Goal: Task Accomplishment & Management: Use online tool/utility

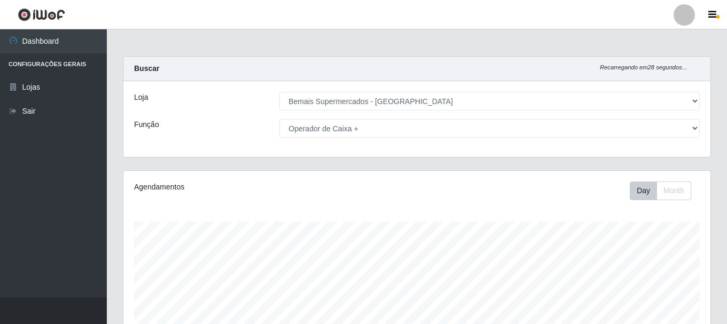
select select "249"
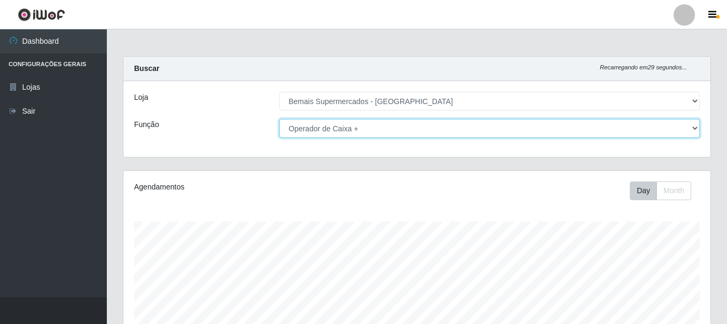
click at [397, 124] on select "[Selecione...] ASG ASG + ASG ++ Auxiliar de Depósito Auxiliar de Depósito + Aux…" at bounding box center [489, 128] width 420 height 19
click at [279, 119] on select "[Selecione...] ASG ASG + ASG ++ Auxiliar de Depósito Auxiliar de Depósito + Aux…" at bounding box center [489, 128] width 420 height 19
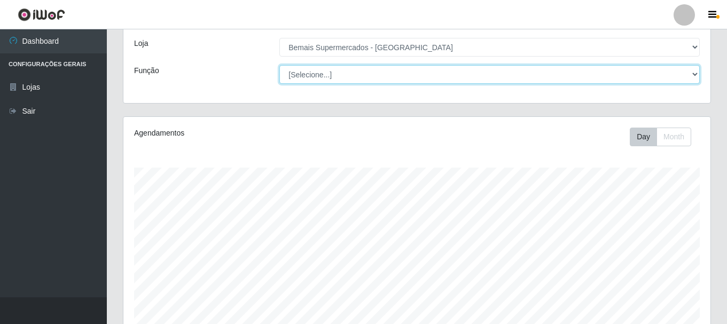
scroll to position [53, 0]
click at [390, 75] on select "[Selecione...] ASG ASG + ASG ++ Auxiliar de Depósito Auxiliar de Depósito + Aux…" at bounding box center [489, 75] width 420 height 19
select select "1"
click at [279, 66] on select "[Selecione...] ASG ASG + ASG ++ Auxiliar de Depósito Auxiliar de Depósito + Aux…" at bounding box center [489, 75] width 420 height 19
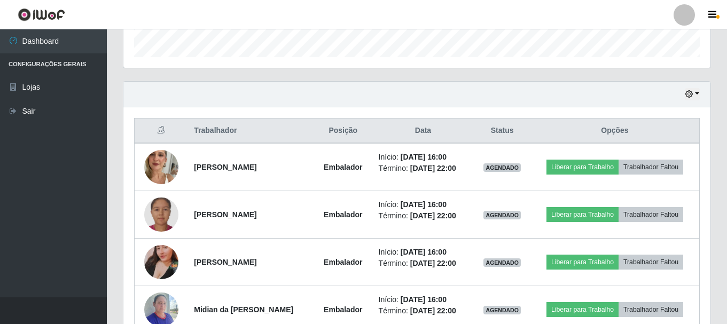
scroll to position [355, 0]
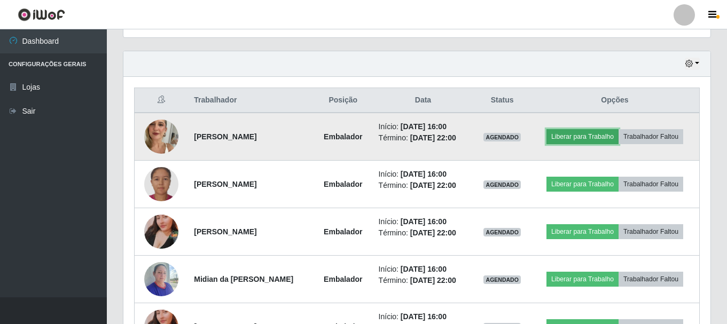
click at [600, 135] on button "Liberar para Trabalho" at bounding box center [582, 136] width 72 height 15
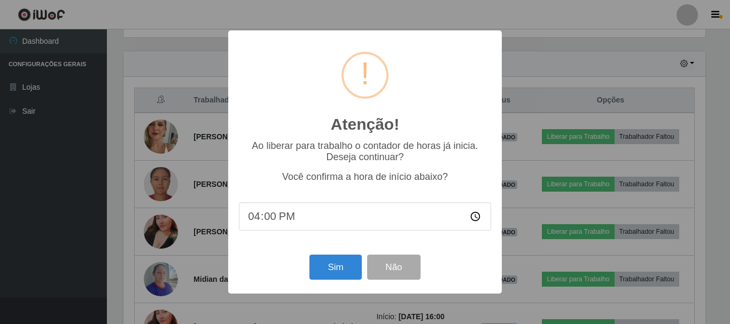
click at [563, 29] on div "Atenção! × Ao liberar para trabalho o contador de horas já inicia. Deseja conti…" at bounding box center [365, 162] width 730 height 324
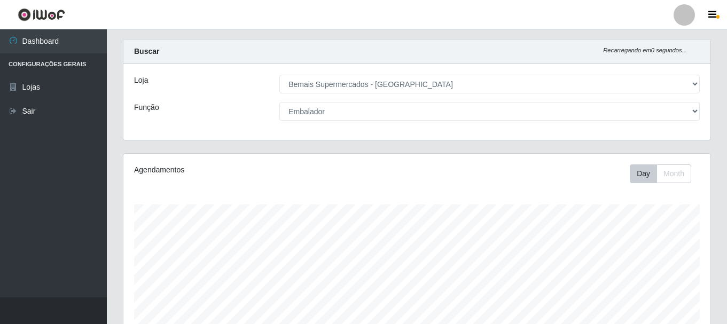
scroll to position [0, 0]
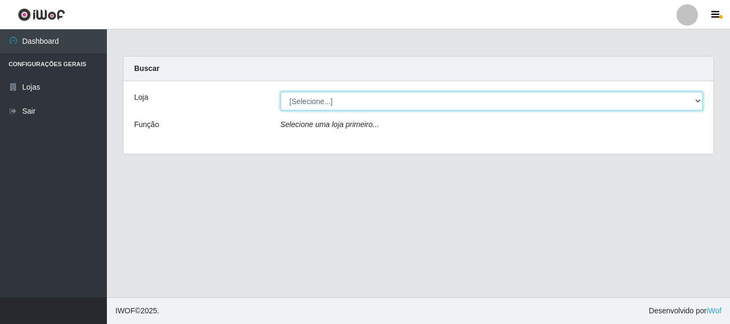
click at [358, 105] on select "[Selecione...] Bemais Supermercados - [GEOGRAPHIC_DATA]" at bounding box center [491, 101] width 423 height 19
select select "249"
click at [280, 92] on select "[Selecione...] Bemais Supermercados - [GEOGRAPHIC_DATA]" at bounding box center [491, 101] width 423 height 19
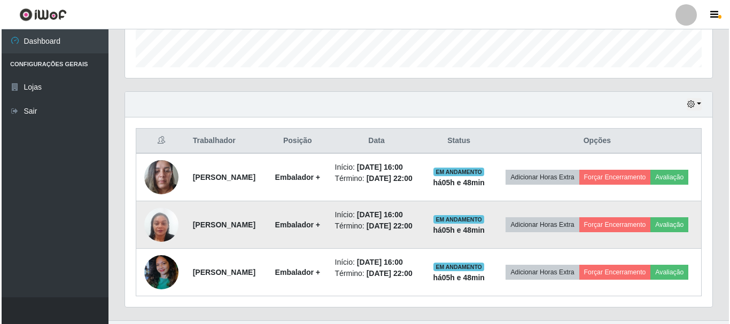
scroll to position [362, 0]
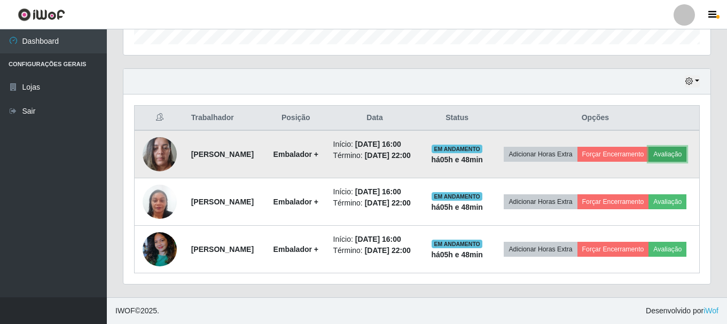
click at [649, 147] on button "Avaliação" at bounding box center [668, 154] width 38 height 15
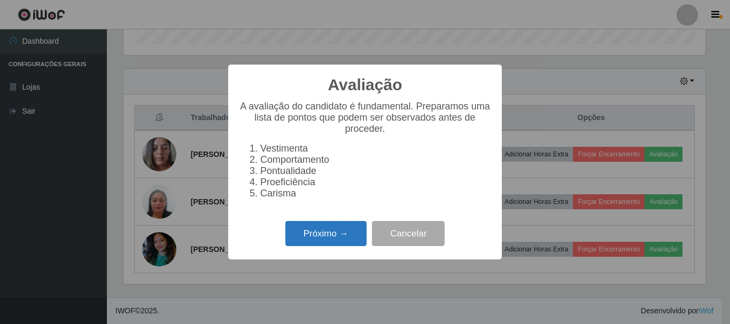
click at [341, 239] on button "Próximo →" at bounding box center [325, 233] width 81 height 25
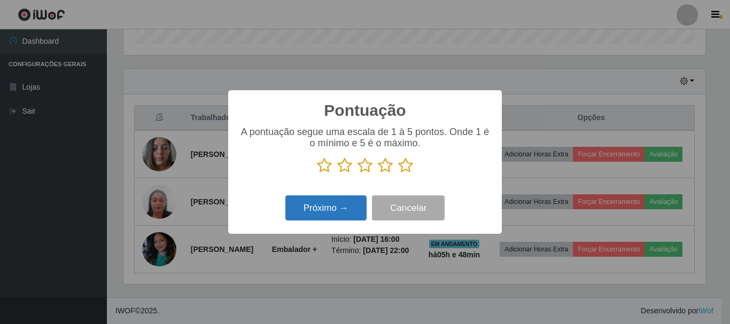
drag, startPoint x: 407, startPoint y: 165, endPoint x: 352, endPoint y: 199, distance: 64.5
click at [404, 166] on icon at bounding box center [405, 166] width 15 height 16
click at [398, 174] on input "radio" at bounding box center [398, 174] width 0 height 0
click at [341, 210] on button "Próximo →" at bounding box center [325, 208] width 81 height 25
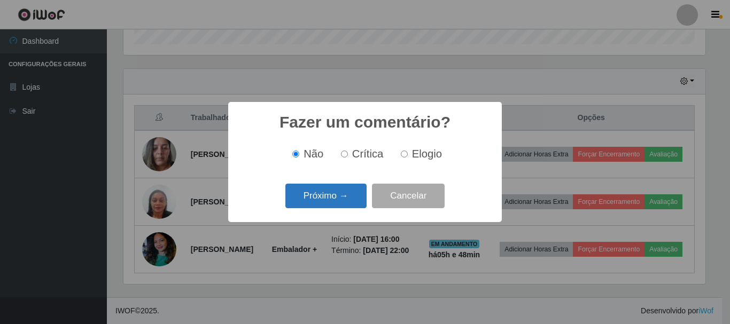
click at [346, 199] on button "Próximo →" at bounding box center [325, 196] width 81 height 25
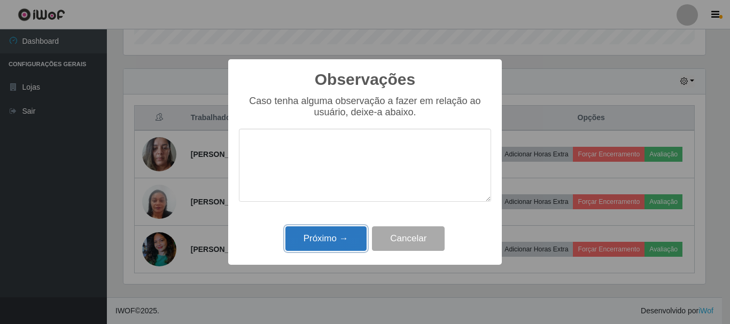
click at [353, 236] on button "Próximo →" at bounding box center [325, 238] width 81 height 25
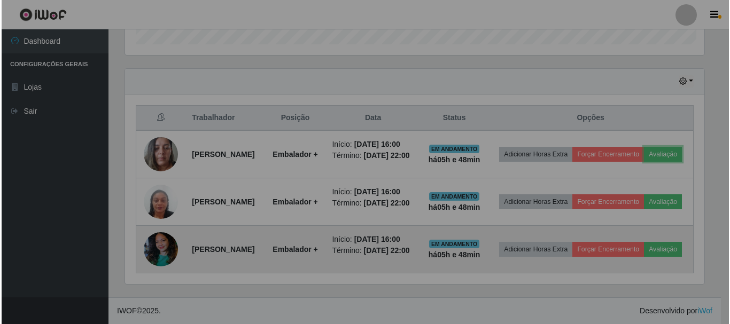
scroll to position [222, 587]
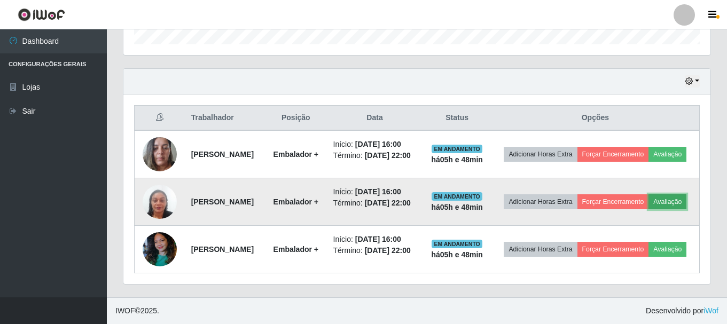
click at [649, 200] on button "Avaliação" at bounding box center [668, 201] width 38 height 15
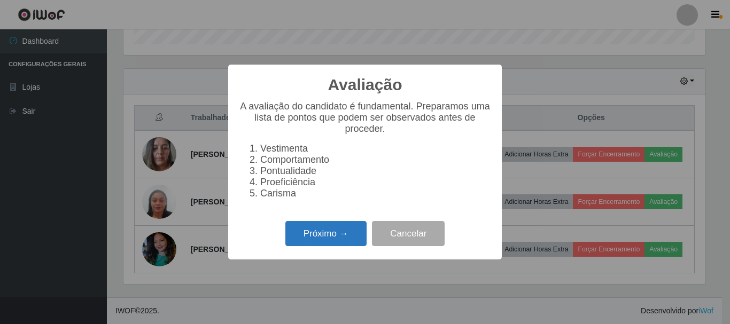
click at [338, 238] on button "Próximo →" at bounding box center [325, 233] width 81 height 25
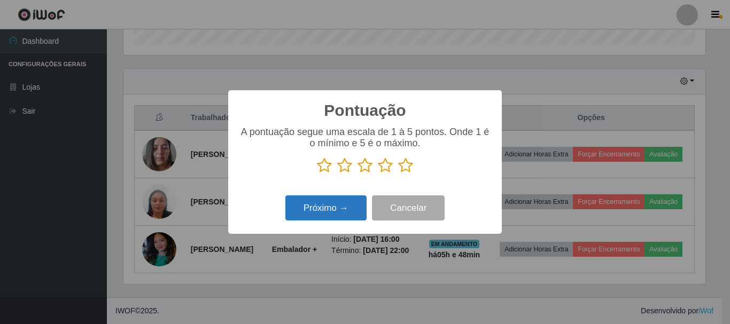
scroll to position [533974, 533614]
drag, startPoint x: 405, startPoint y: 167, endPoint x: 358, endPoint y: 197, distance: 56.0
click at [402, 168] on icon at bounding box center [405, 166] width 15 height 16
click at [398, 174] on input "radio" at bounding box center [398, 174] width 0 height 0
click at [346, 206] on button "Próximo →" at bounding box center [325, 208] width 81 height 25
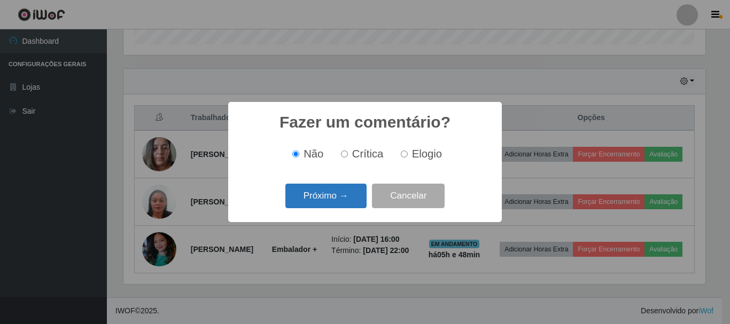
click at [335, 198] on button "Próximo →" at bounding box center [325, 196] width 81 height 25
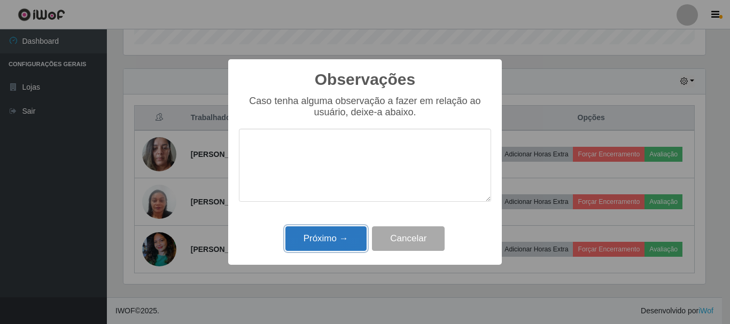
click at [345, 242] on button "Próximo →" at bounding box center [325, 238] width 81 height 25
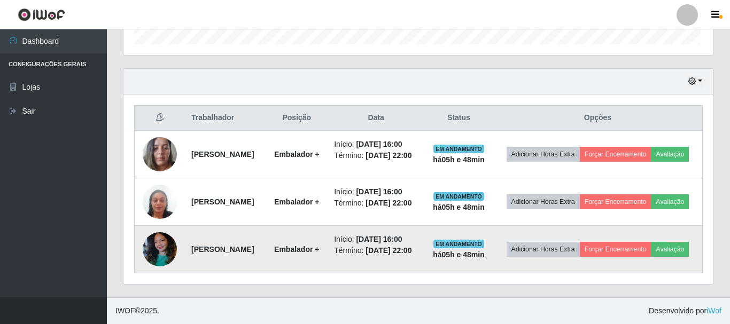
scroll to position [222, 587]
click at [649, 253] on button "Avaliação" at bounding box center [668, 249] width 38 height 15
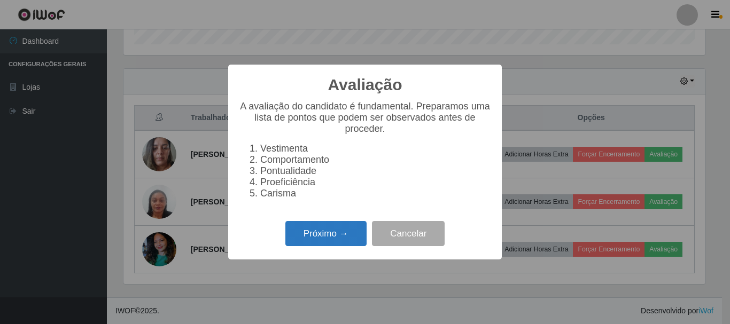
click at [341, 243] on button "Próximo →" at bounding box center [325, 233] width 81 height 25
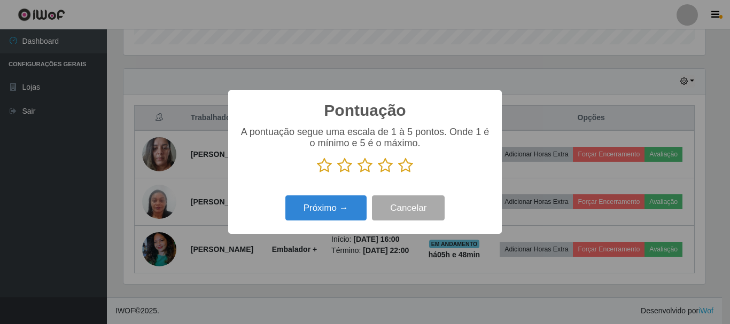
scroll to position [533974, 533614]
click at [410, 169] on icon at bounding box center [405, 166] width 15 height 16
click at [398, 174] on input "radio" at bounding box center [398, 174] width 0 height 0
click at [404, 169] on icon at bounding box center [405, 166] width 15 height 16
click at [398, 174] on input "radio" at bounding box center [398, 174] width 0 height 0
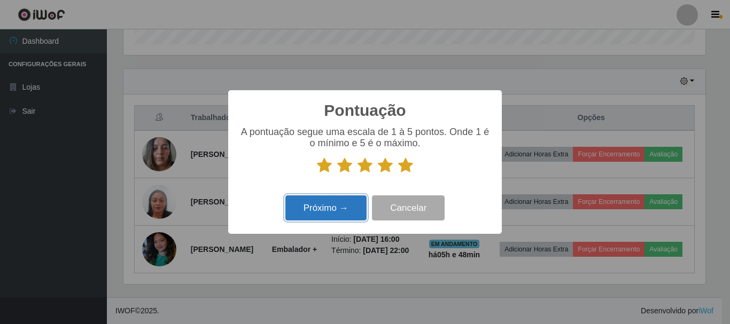
click at [344, 210] on button "Próximo →" at bounding box center [325, 208] width 81 height 25
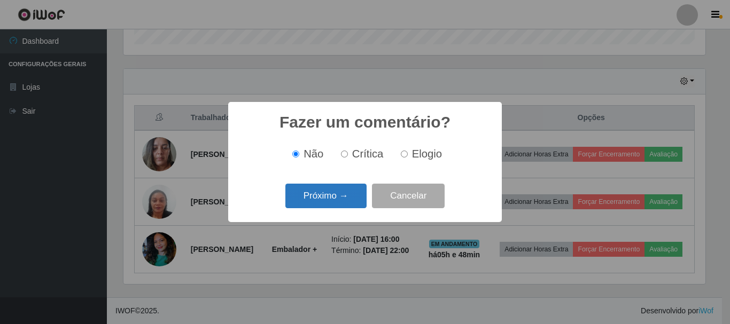
click at [355, 204] on button "Próximo →" at bounding box center [325, 196] width 81 height 25
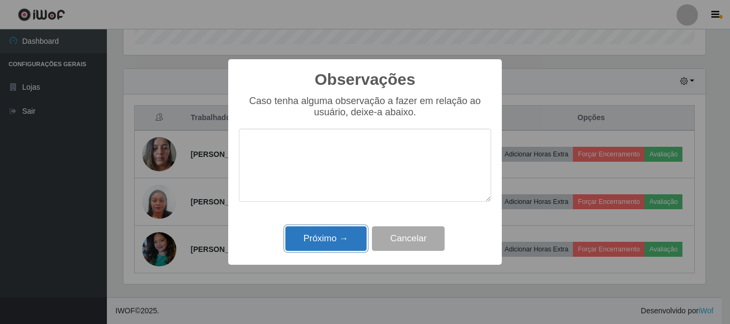
click at [346, 234] on button "Próximo →" at bounding box center [325, 238] width 81 height 25
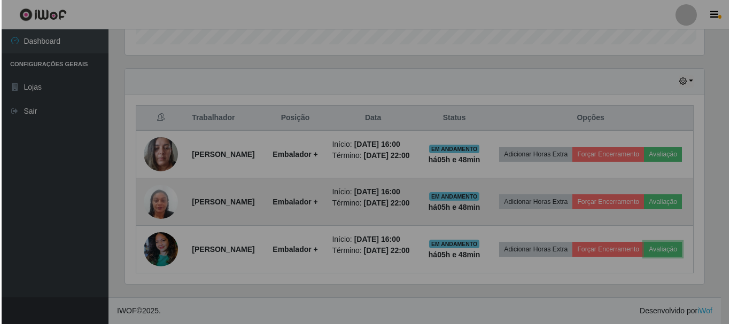
scroll to position [222, 587]
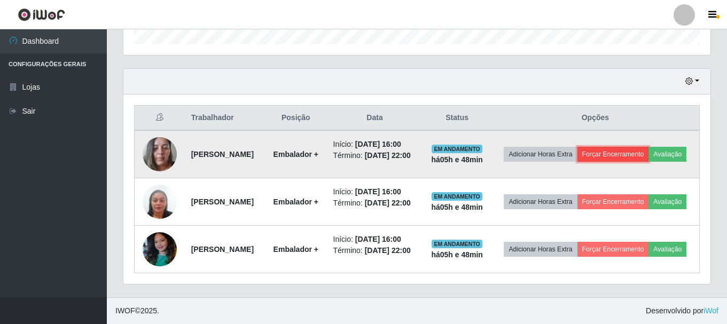
click at [634, 147] on button "Forçar Encerramento" at bounding box center [613, 154] width 72 height 15
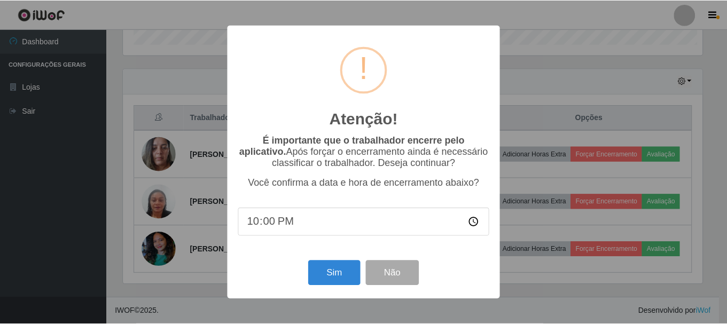
scroll to position [222, 582]
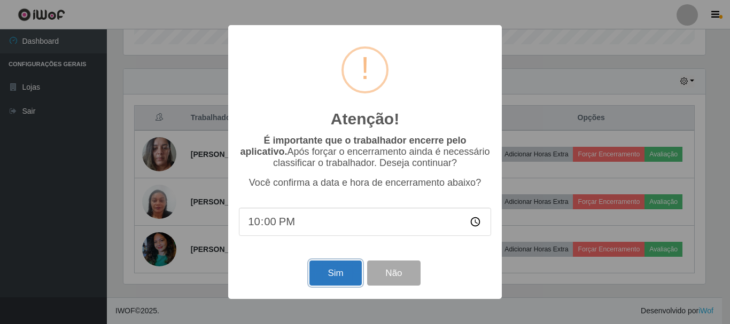
click at [345, 280] on button "Sim" at bounding box center [335, 273] width 52 height 25
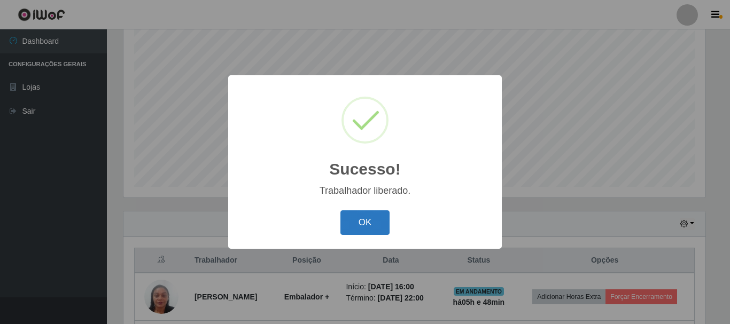
drag, startPoint x: 369, startPoint y: 229, endPoint x: 449, endPoint y: 226, distance: 80.7
click at [369, 228] on button "OK" at bounding box center [365, 222] width 50 height 25
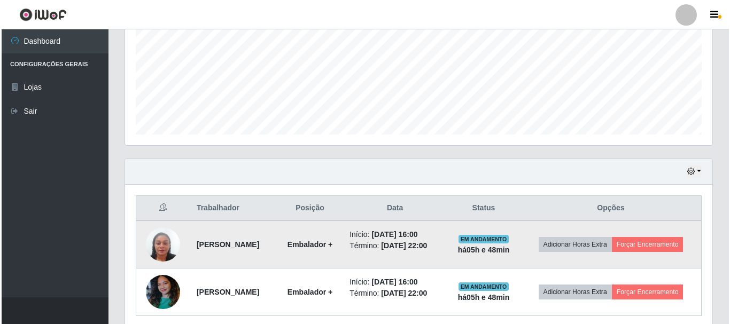
scroll to position [0, 0]
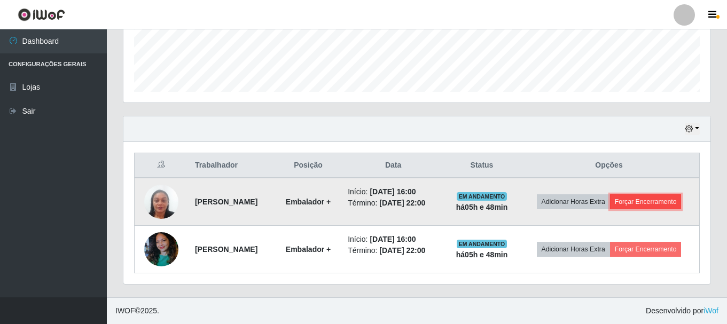
click at [641, 200] on button "Forçar Encerramento" at bounding box center [646, 201] width 72 height 15
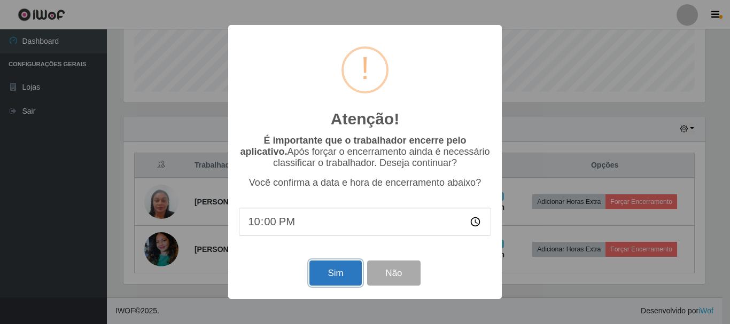
click at [324, 272] on button "Sim" at bounding box center [335, 273] width 52 height 25
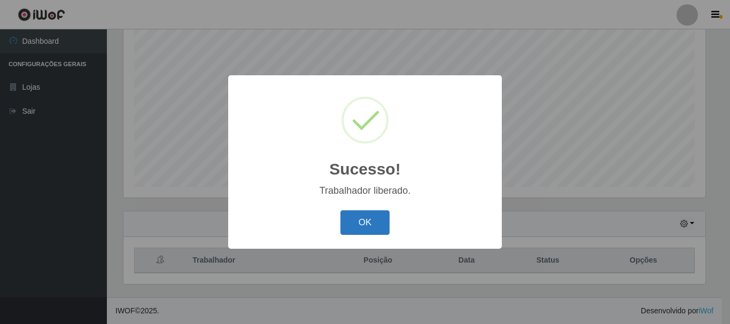
click at [355, 220] on button "OK" at bounding box center [365, 222] width 50 height 25
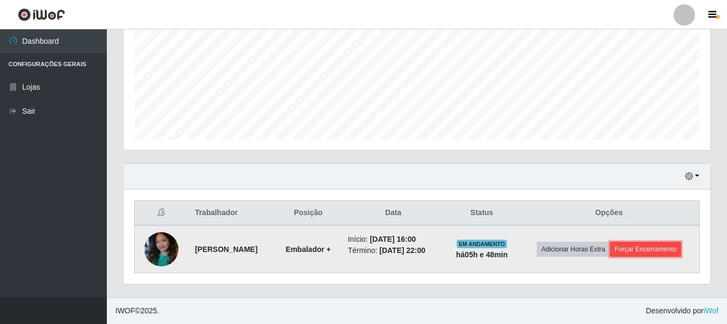
click at [641, 248] on button "Forçar Encerramento" at bounding box center [646, 249] width 72 height 15
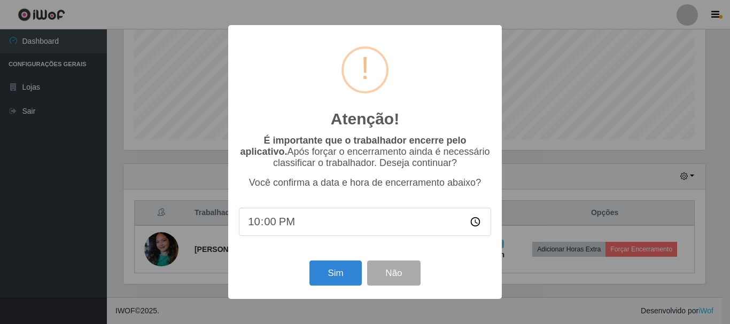
click at [534, 186] on div "Atenção! × É importante que o trabalhador encerre pelo aplicativo. Após forçar …" at bounding box center [365, 162] width 730 height 324
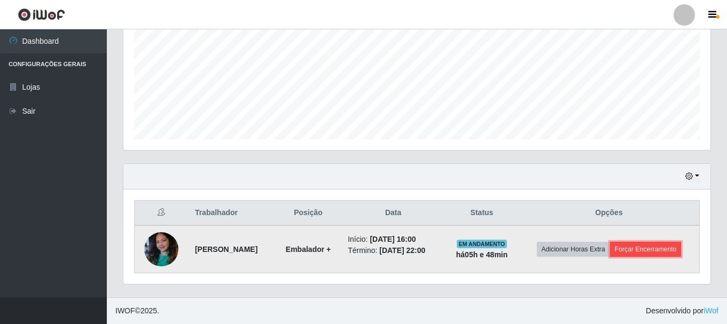
click at [636, 253] on button "Forçar Encerramento" at bounding box center [646, 249] width 72 height 15
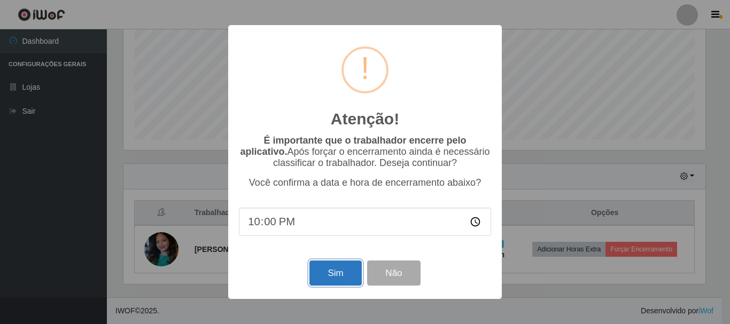
click at [343, 274] on button "Sim" at bounding box center [335, 273] width 52 height 25
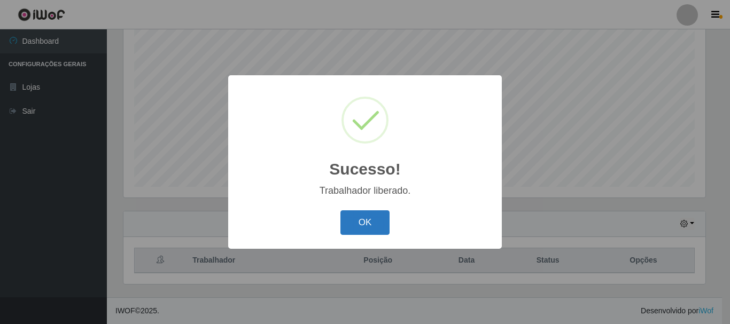
click at [362, 225] on button "OK" at bounding box center [365, 222] width 50 height 25
